Goal: Task Accomplishment & Management: Use online tool/utility

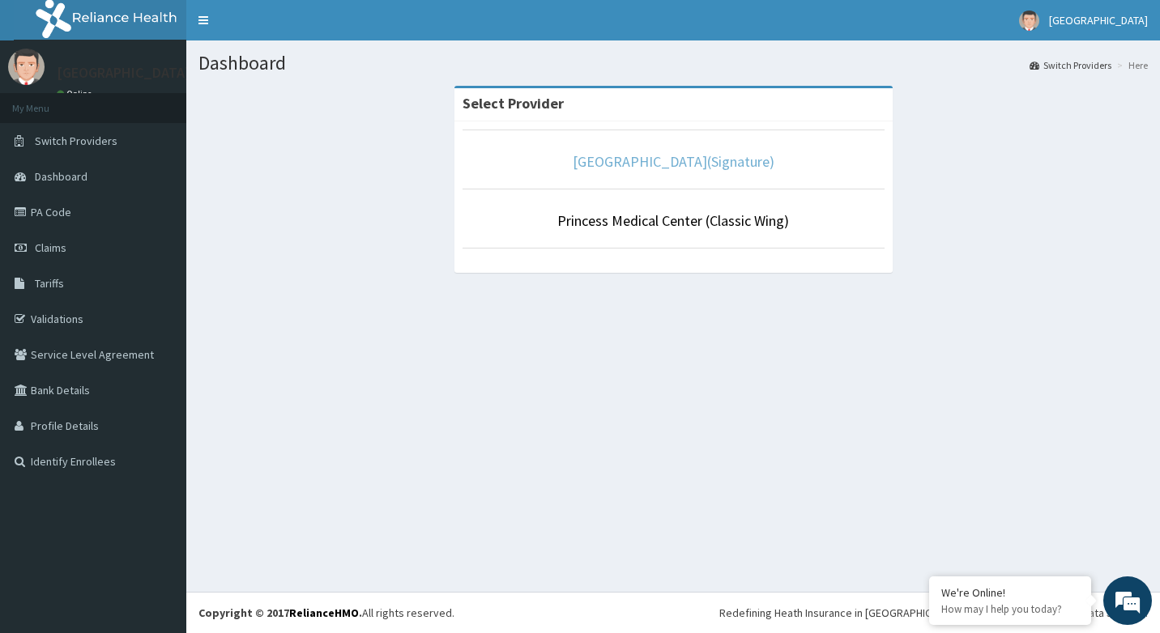
drag, startPoint x: 607, startPoint y: 159, endPoint x: 522, endPoint y: 173, distance: 87.1
click at [607, 160] on link "[GEOGRAPHIC_DATA](Signature)" at bounding box center [674, 161] width 202 height 19
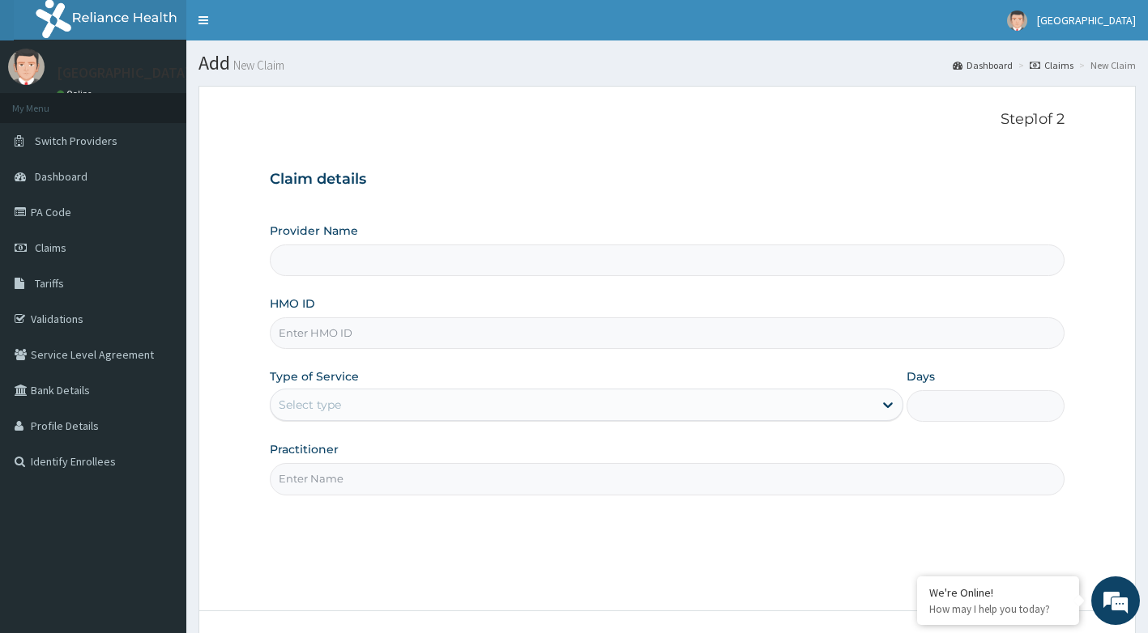
type input "[GEOGRAPHIC_DATA](Signature)"
paste input "WAA/10010/A"
type input "WAA/10010/A"
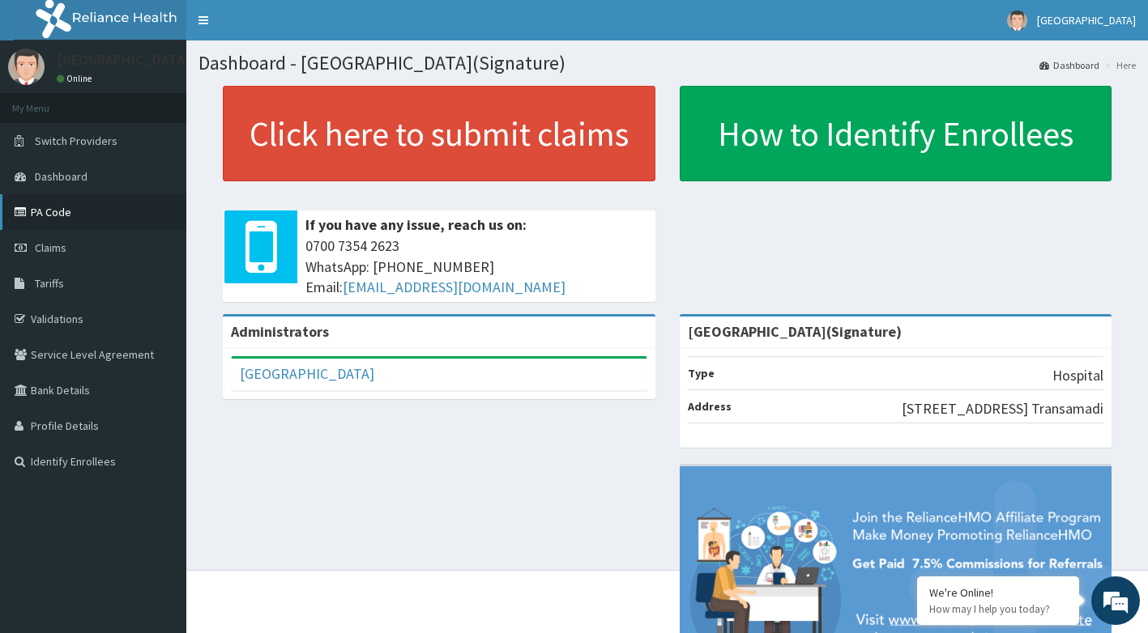
click at [63, 217] on link "PA Code" at bounding box center [93, 212] width 186 height 36
